Goal: Task Accomplishment & Management: Manage account settings

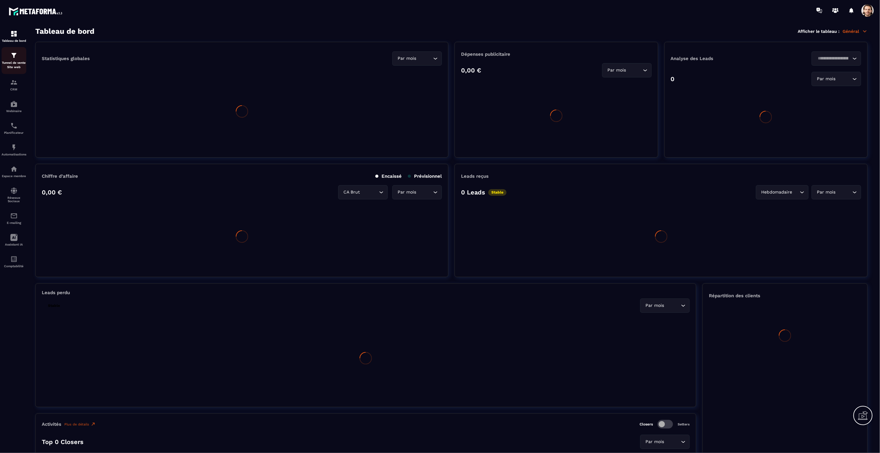
click at [525, 25] on section "Tableau de bord Tunnel de vente Site web CRM Webinaire Planificateur Automatisa…" at bounding box center [440, 240] width 880 height 438
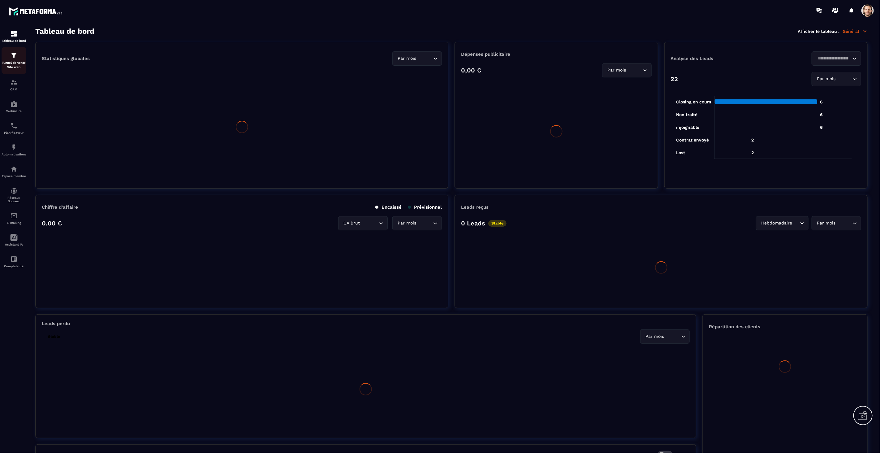
click at [15, 57] on img at bounding box center [13, 55] width 7 height 7
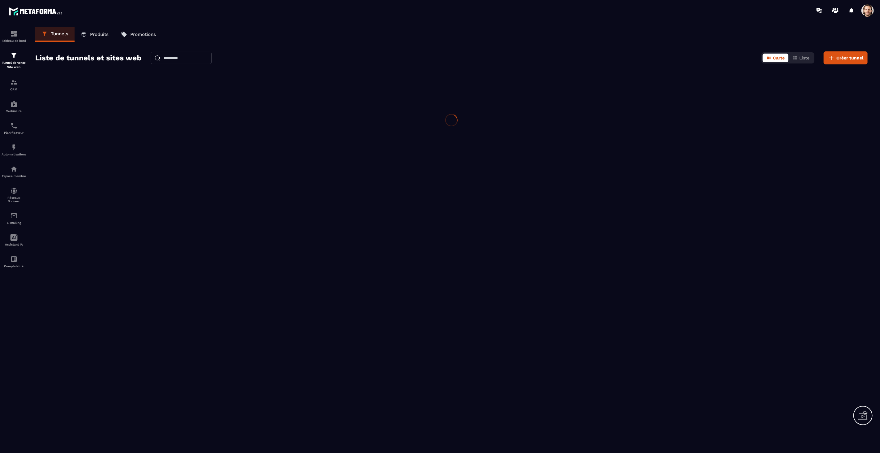
click at [15, 57] on img at bounding box center [13, 55] width 7 height 7
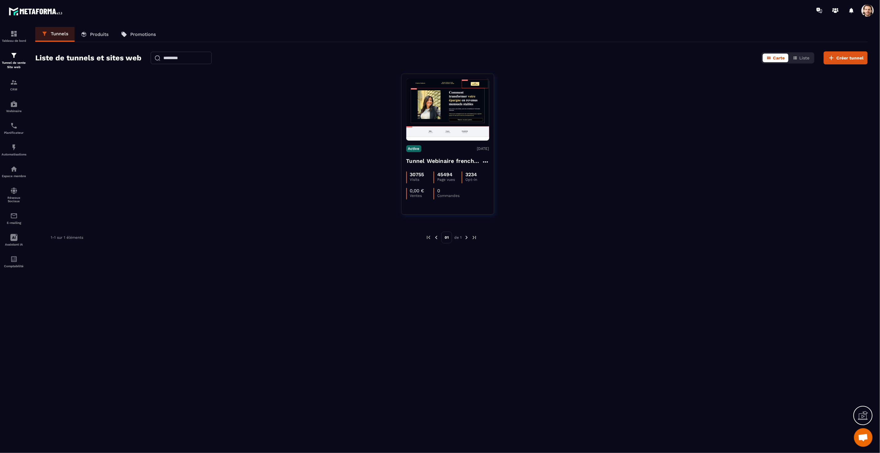
click at [792, 8] on div at bounding box center [868, 10] width 15 height 11
click at [792, 9] on span at bounding box center [867, 10] width 12 height 12
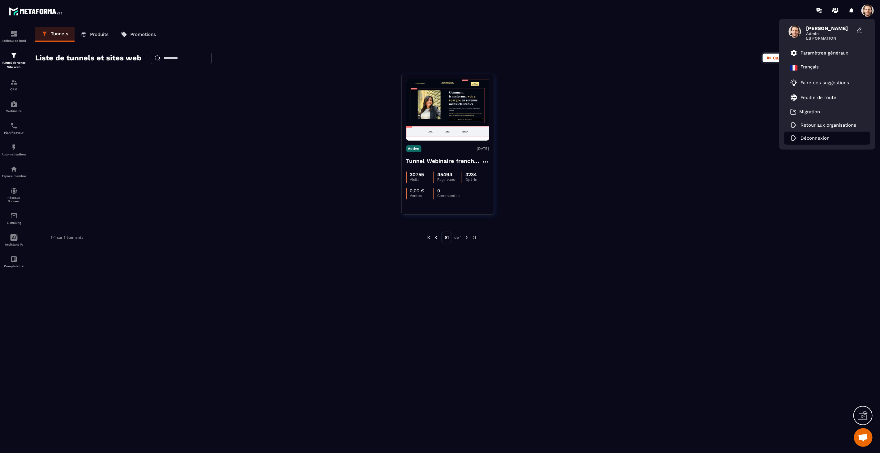
click at [792, 141] on li "Déconnexion" at bounding box center [827, 137] width 86 height 13
